Goal: Information Seeking & Learning: Learn about a topic

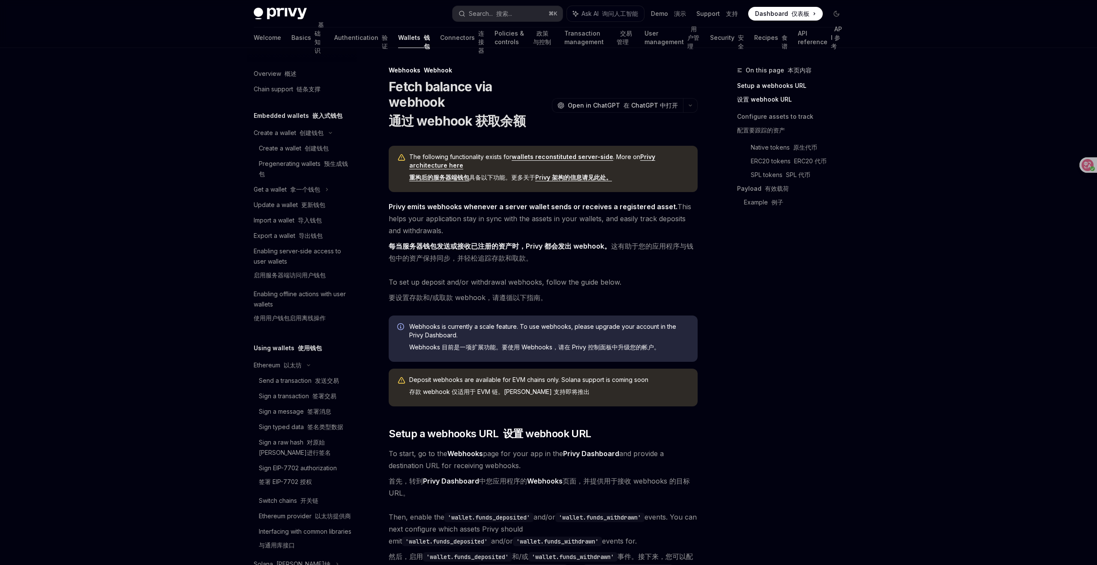
scroll to position [39, 0]
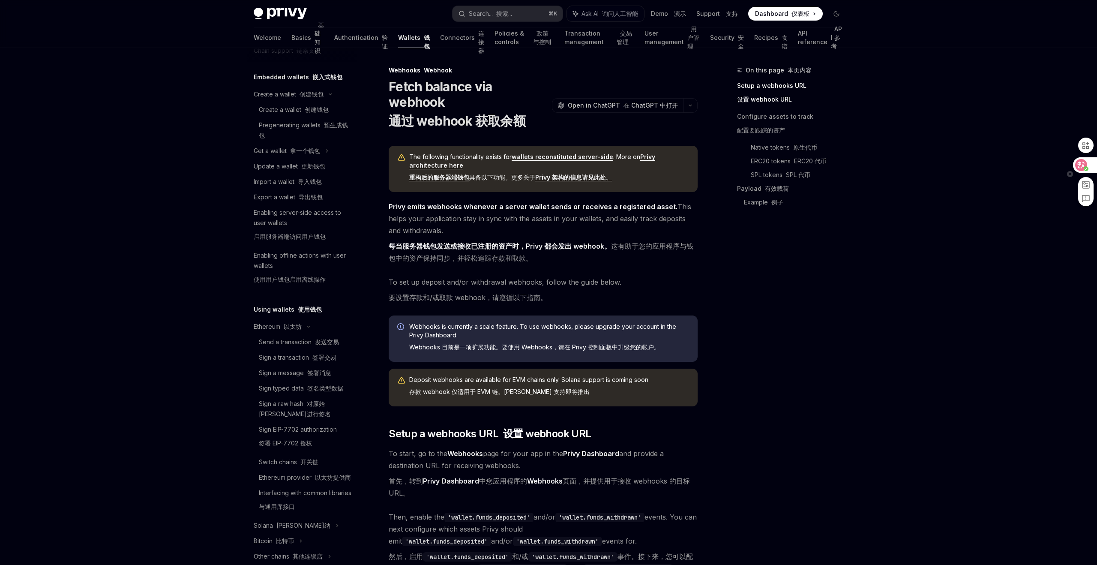
click at [1082, 163] on icon at bounding box center [1081, 165] width 9 height 9
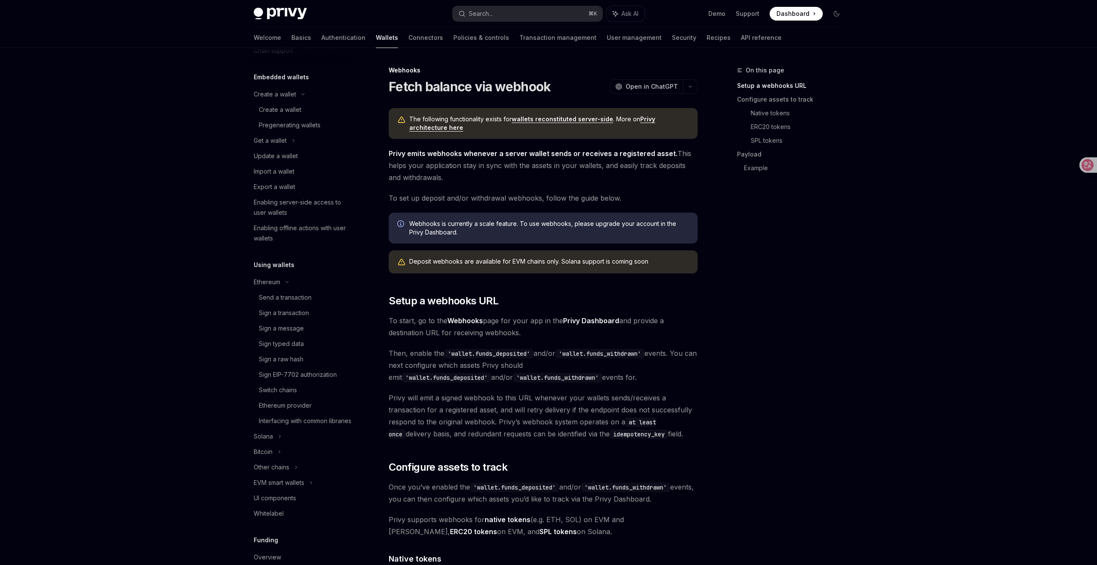
scroll to position [12, 0]
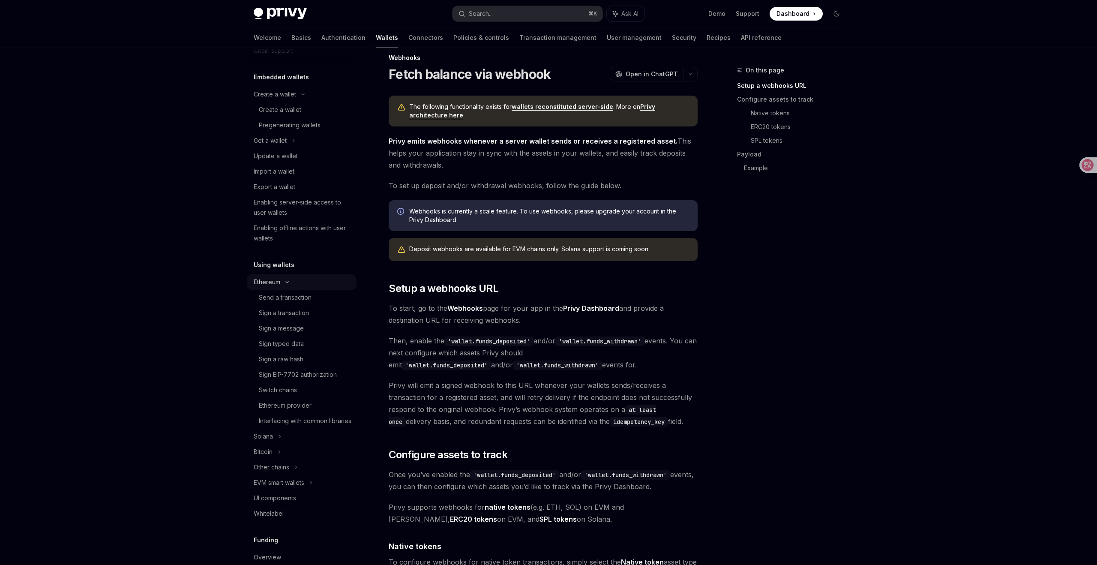
click at [298, 96] on icon at bounding box center [303, 94] width 10 height 3
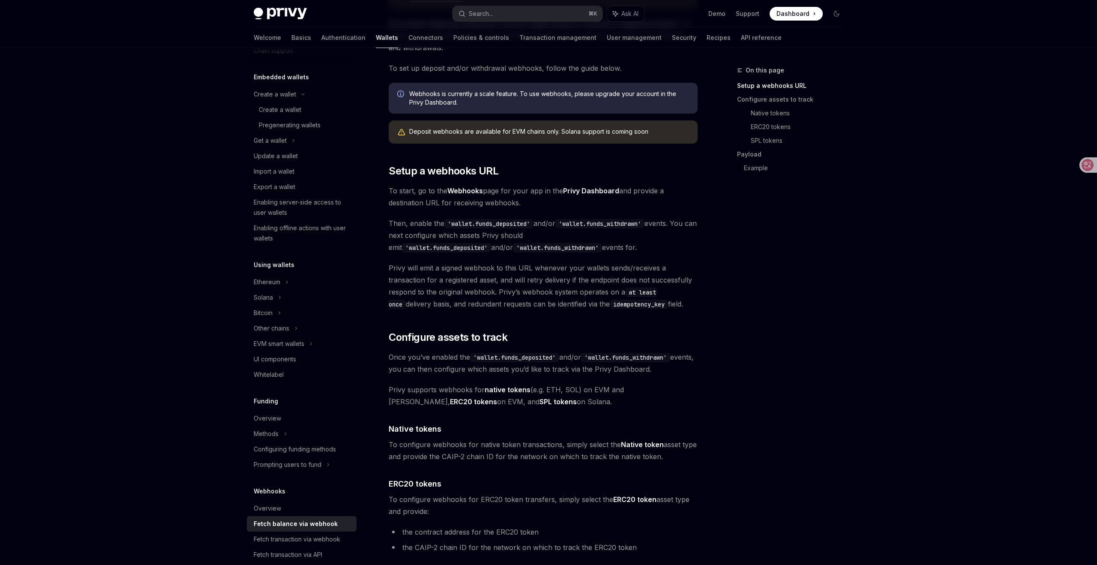
scroll to position [132, 0]
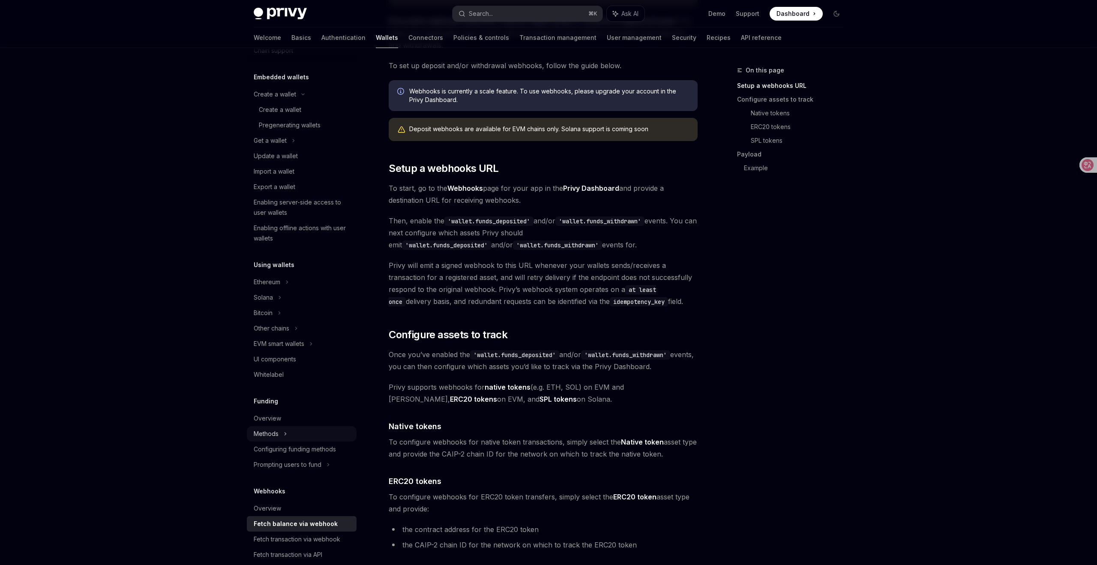
click at [292, 146] on icon at bounding box center [293, 140] width 3 height 10
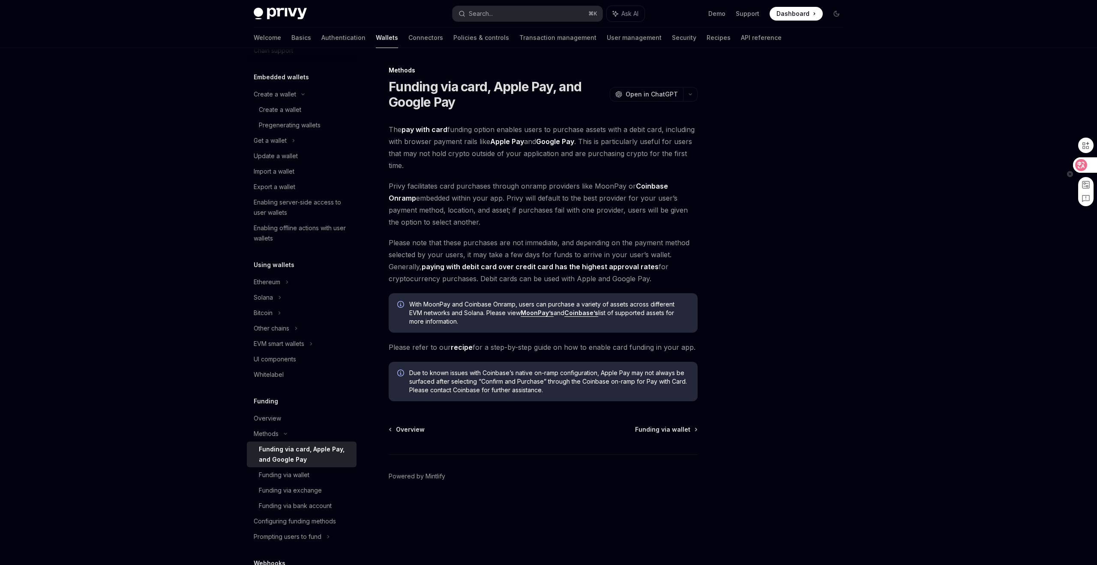
click at [1084, 165] on icon at bounding box center [1081, 165] width 12 height 12
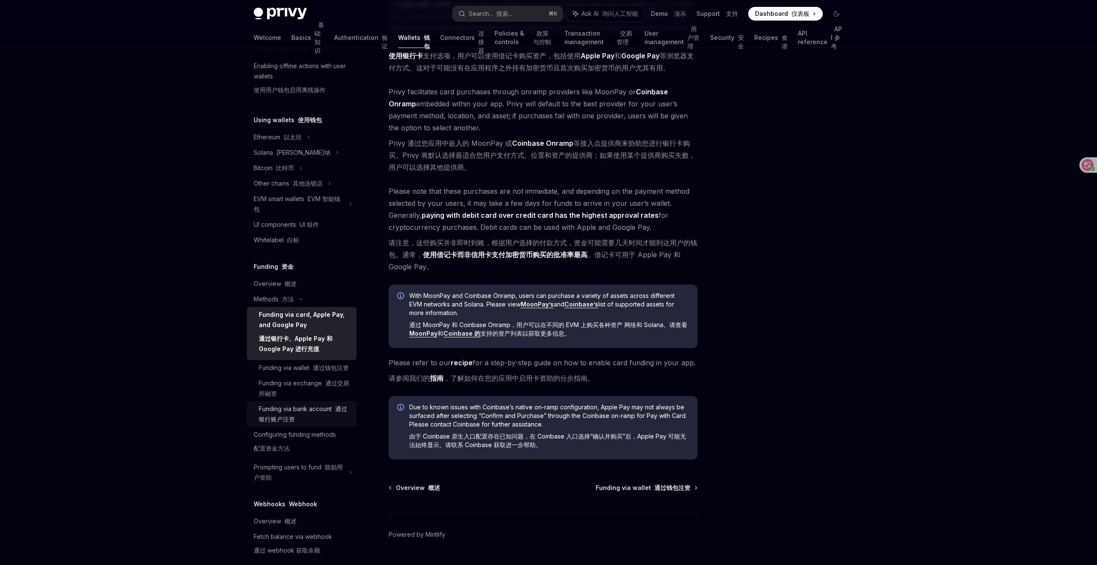
scroll to position [229, 0]
click at [348, 190] on div "Prompting users to fund 鼓励用户资助" at bounding box center [302, 182] width 110 height 15
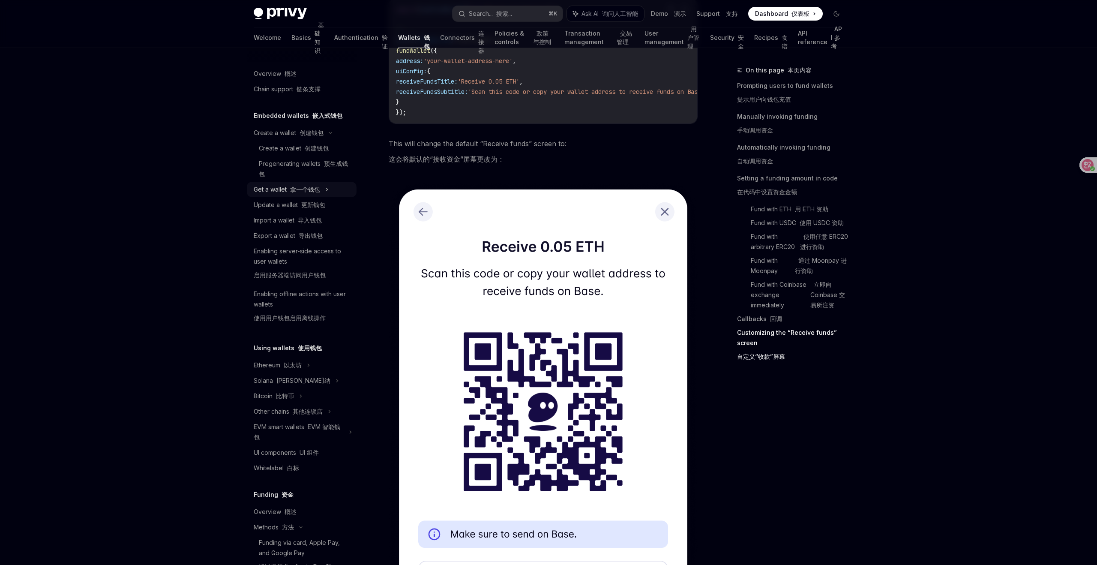
click at [328, 192] on icon at bounding box center [326, 189] width 3 height 10
type textarea "*"
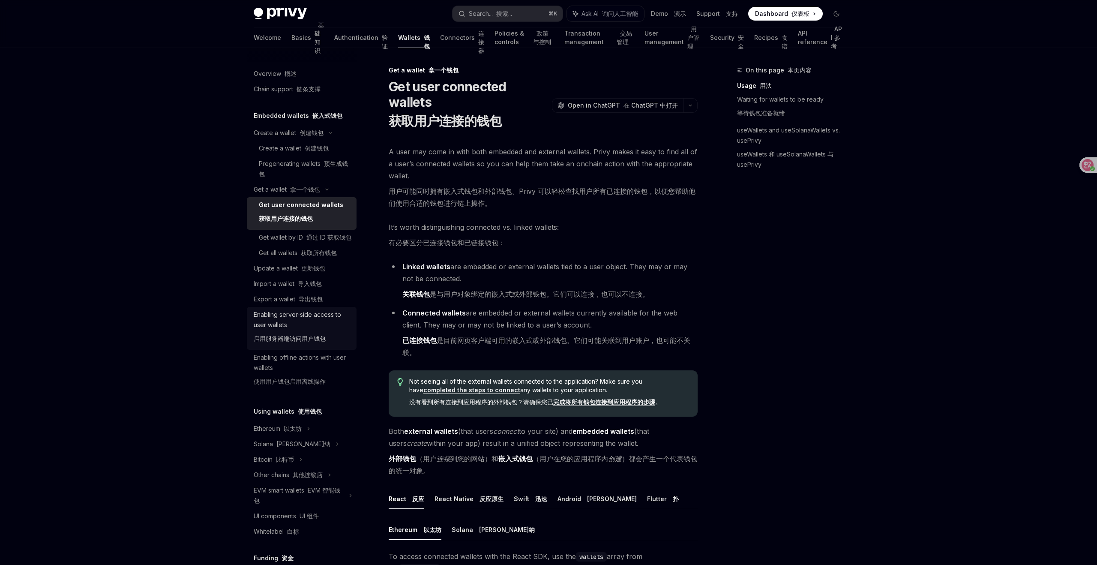
click at [291, 343] on div "Enabling server-side access to user wallets 启用服务器端访问用户钱包" at bounding box center [303, 328] width 98 height 38
click at [309, 335] on div "Enabling server-side access to user wallets 启用服务器端访问用户钱包" at bounding box center [303, 328] width 98 height 38
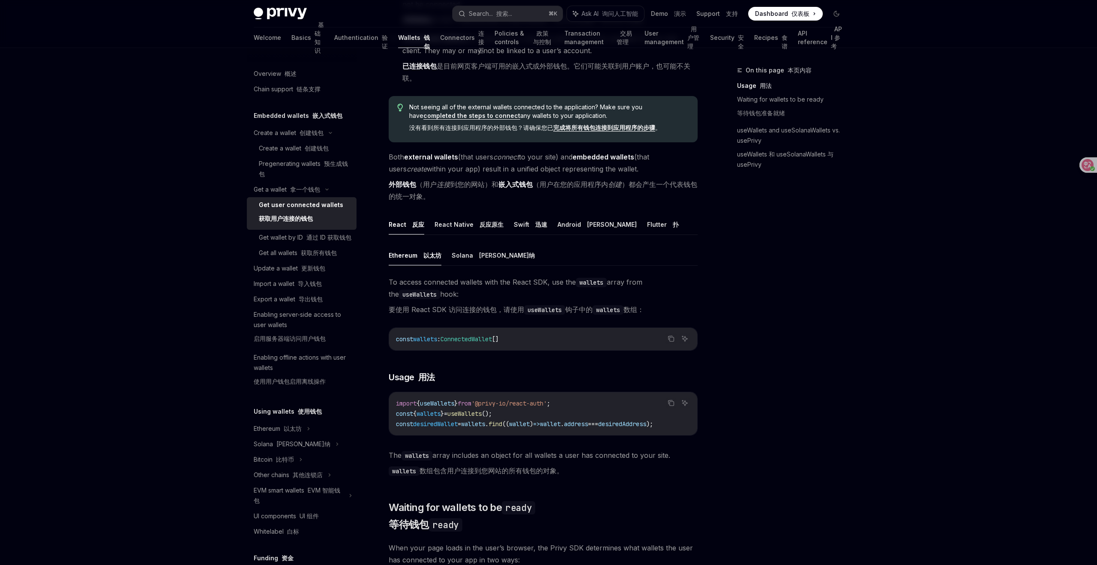
scroll to position [366, 0]
